Goal: Task Accomplishment & Management: Complete application form

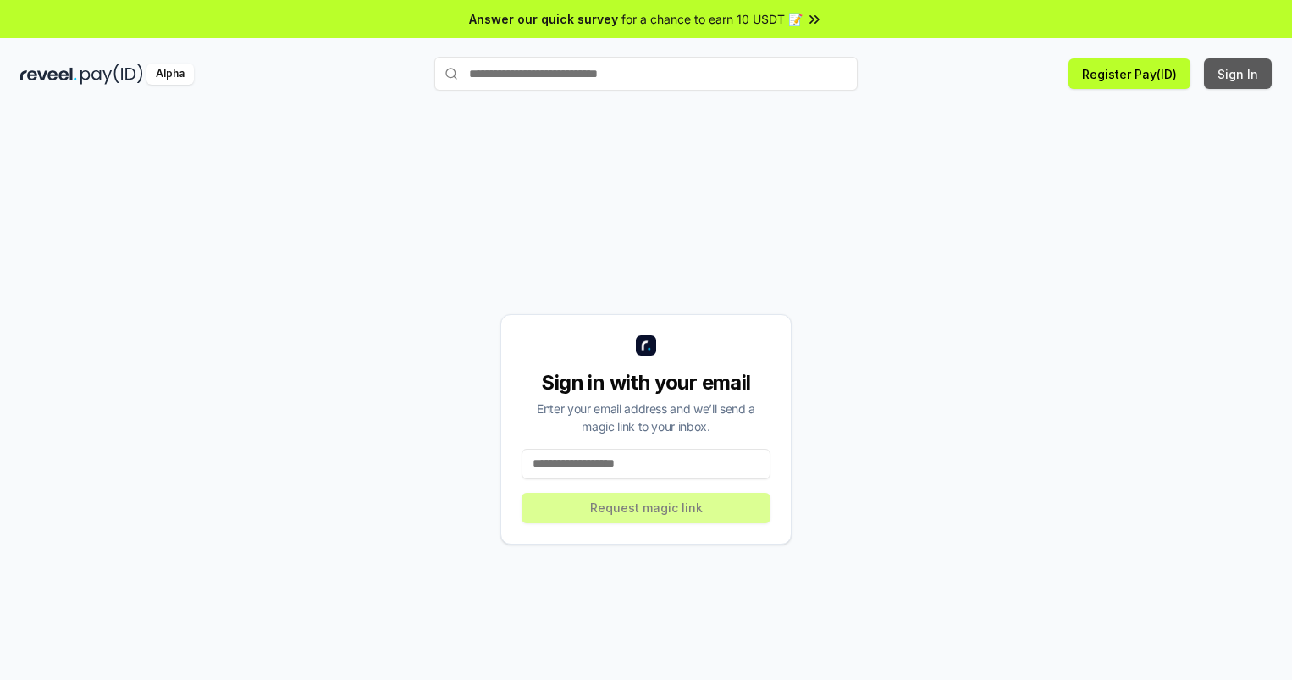
click at [1238, 74] on button "Sign In" at bounding box center [1238, 73] width 68 height 30
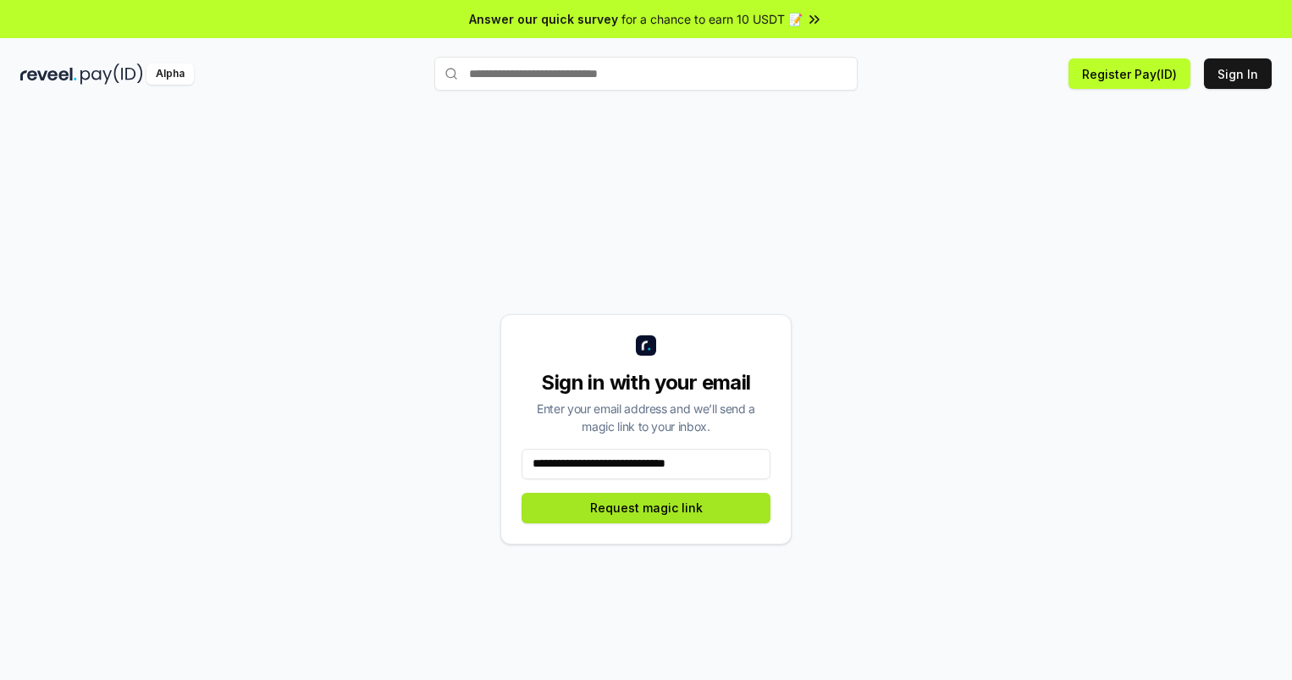
type input "**********"
click at [646, 507] on button "Request magic link" at bounding box center [645, 508] width 249 height 30
